Goal: Answer question/provide support: Share knowledge or assist other users

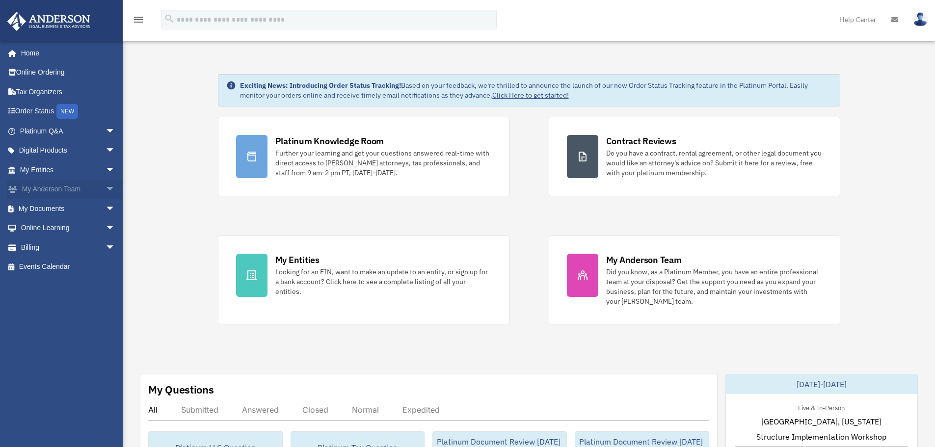
click at [106, 189] on span "arrow_drop_down" at bounding box center [116, 190] width 20 height 20
click at [106, 263] on span "arrow_drop_down" at bounding box center [116, 267] width 20 height 20
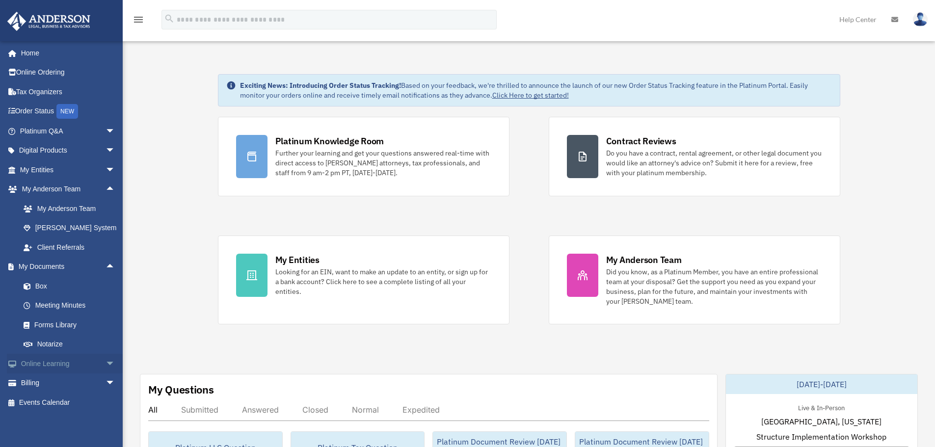
click at [106, 366] on span "arrow_drop_down" at bounding box center [116, 364] width 20 height 20
click at [106, 161] on span "arrow_drop_down" at bounding box center [116, 170] width 20 height 20
click at [106, 130] on span "arrow_drop_down" at bounding box center [116, 131] width 20 height 20
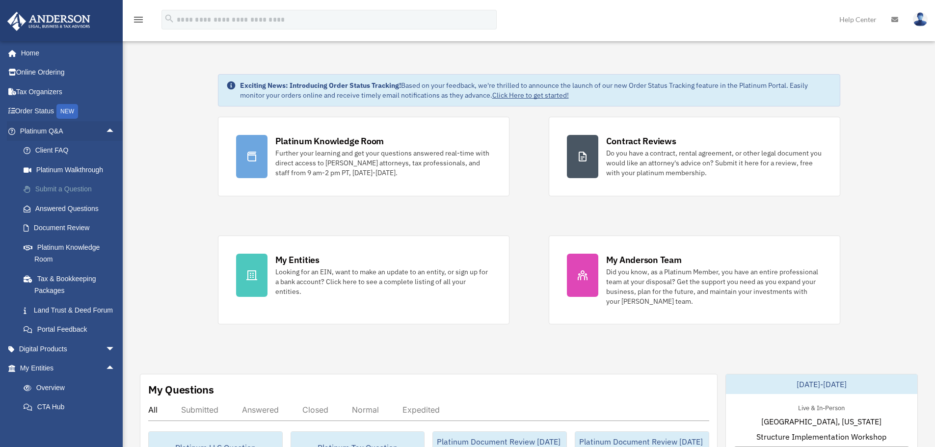
click at [71, 190] on link "Submit a Question" at bounding box center [72, 190] width 116 height 20
click at [55, 207] on link "Answered Questions" at bounding box center [72, 209] width 116 height 20
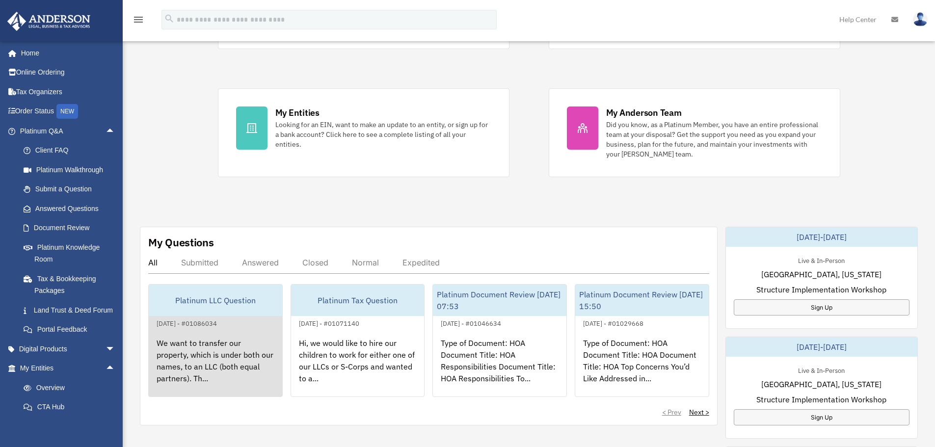
click at [224, 352] on div "We want to transfer our property, which is under both our names, to an LLC (bot…" at bounding box center [215, 367] width 133 height 77
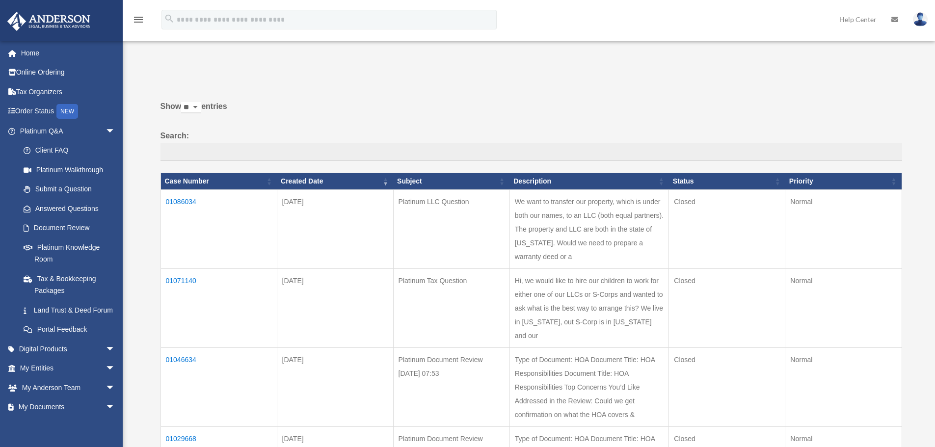
click at [189, 202] on td "01086034" at bounding box center [218, 228] width 116 height 79
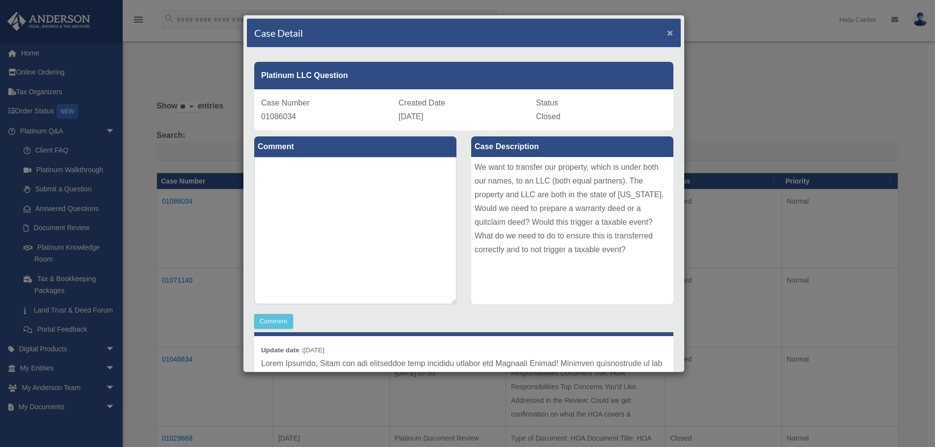
click at [667, 31] on span "×" at bounding box center [670, 32] width 6 height 11
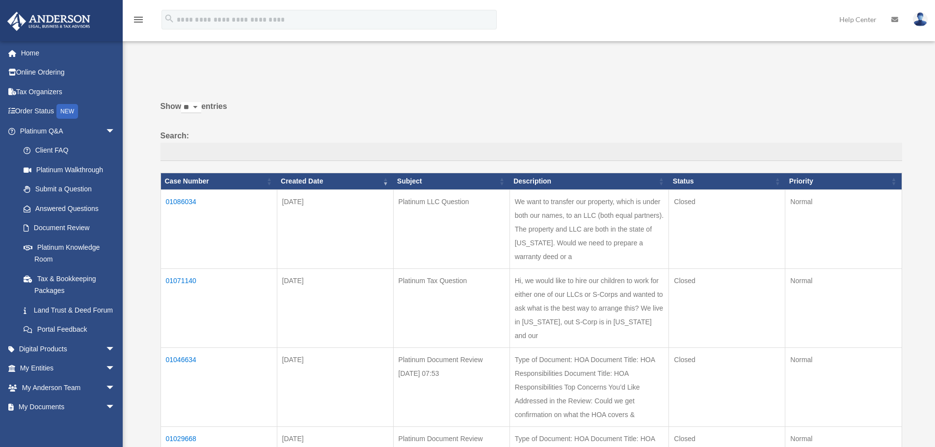
click at [921, 17] on img at bounding box center [920, 19] width 15 height 14
click at [835, 30] on link "Help Center" at bounding box center [858, 19] width 52 height 39
